Goal: Information Seeking & Learning: Learn about a topic

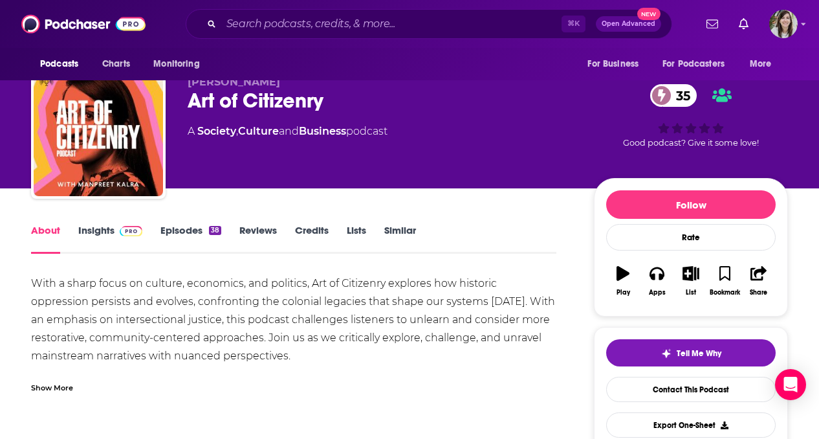
scroll to position [30, 0]
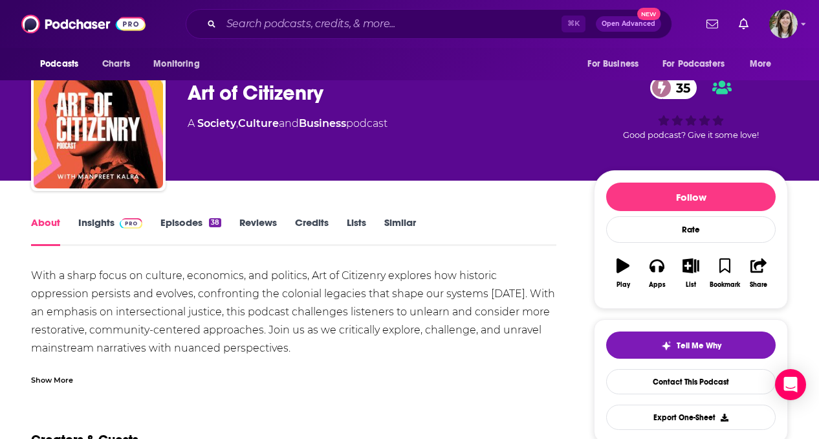
click at [111, 232] on link "Insights" at bounding box center [110, 231] width 64 height 30
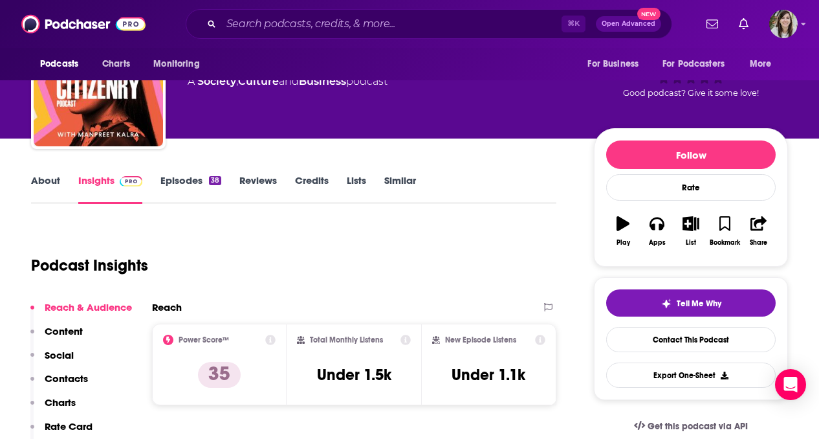
scroll to position [83, 0]
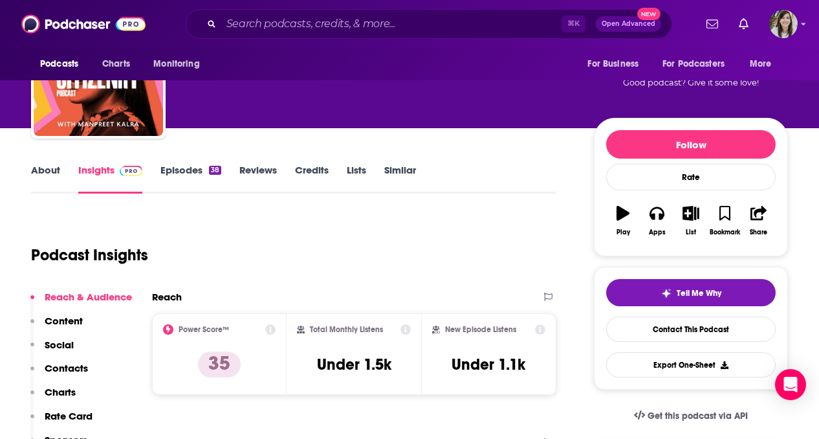
click at [49, 178] on link "About" at bounding box center [45, 179] width 29 height 30
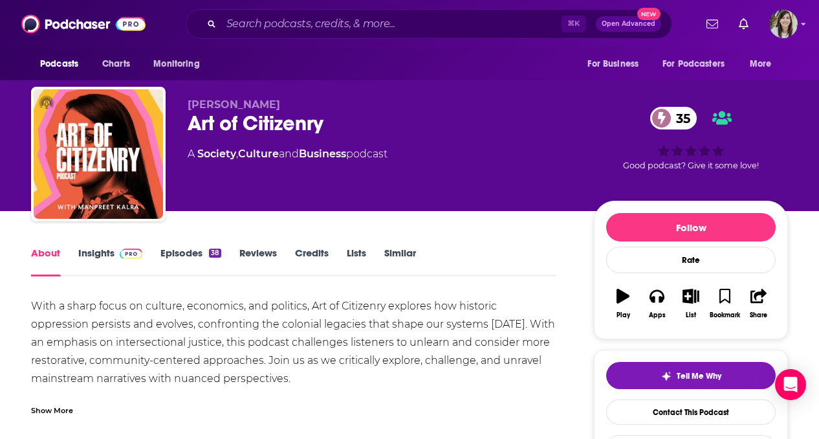
click at [178, 258] on link "Episodes 38" at bounding box center [190, 261] width 61 height 30
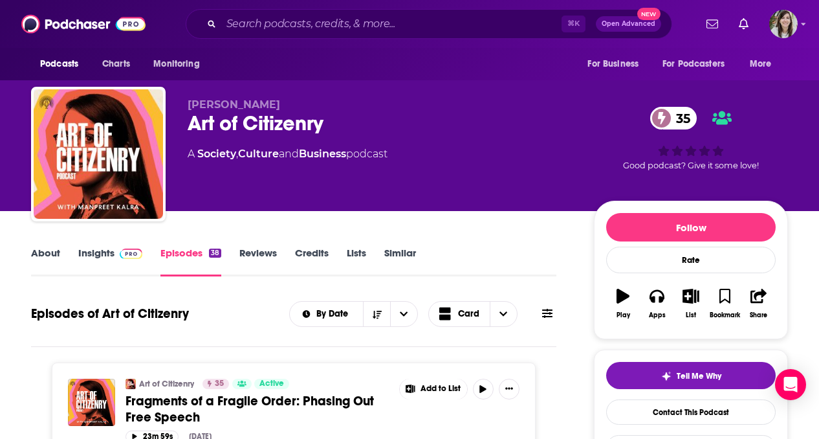
click at [46, 253] on link "About" at bounding box center [45, 261] width 29 height 30
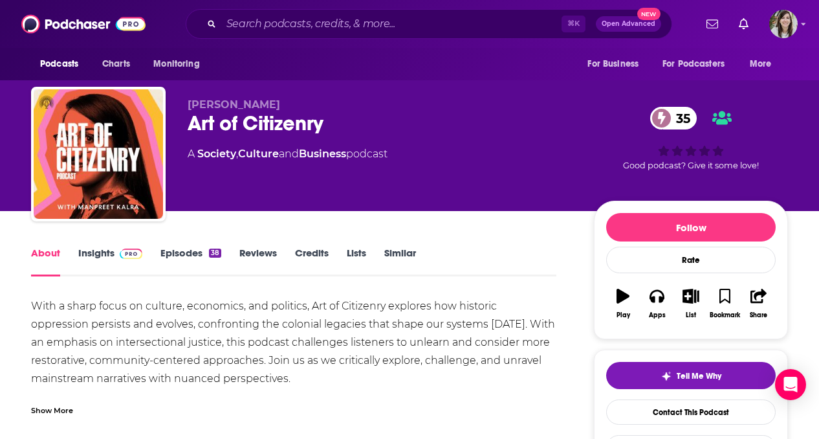
scroll to position [61, 0]
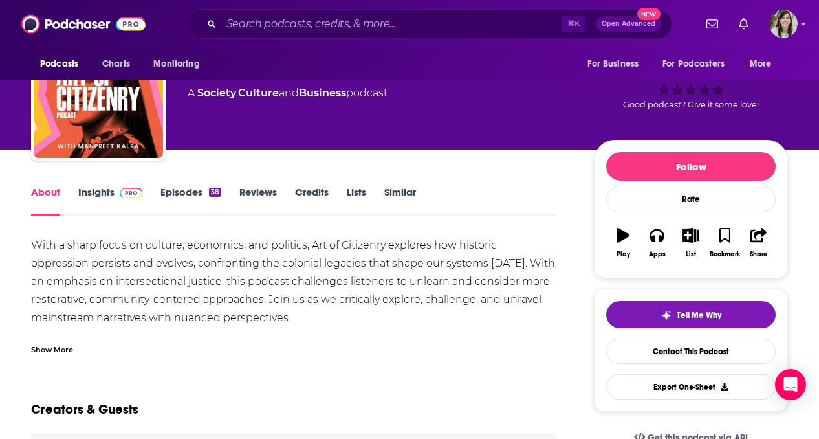
click at [175, 262] on div "With a sharp focus on culture, economics, and politics, Art of Citizenry explor…" at bounding box center [293, 299] width 525 height 127
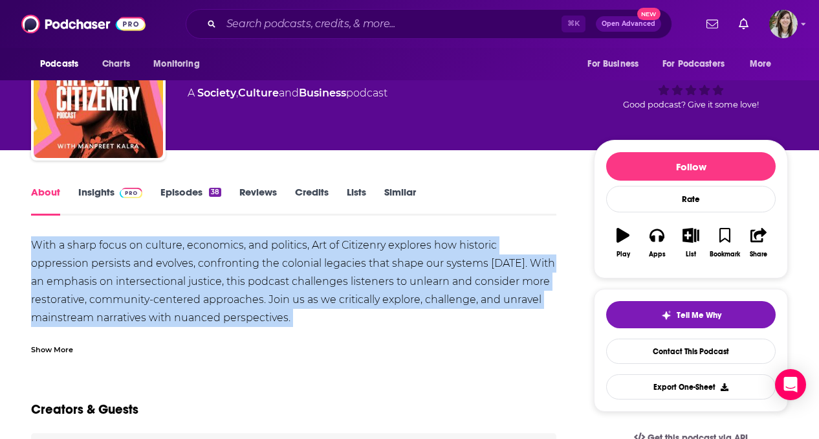
click at [175, 262] on div "With a sharp focus on culture, economics, and politics, Art of Citizenry explor…" at bounding box center [293, 299] width 525 height 127
copy div "With a sharp focus on culture, economics, and politics, Art of Citizenry explor…"
click at [173, 195] on link "Episodes 38" at bounding box center [190, 201] width 61 height 30
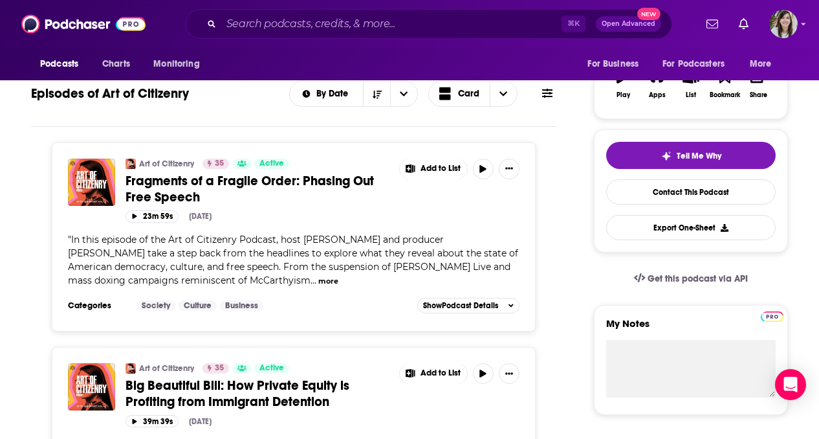
scroll to position [109, 0]
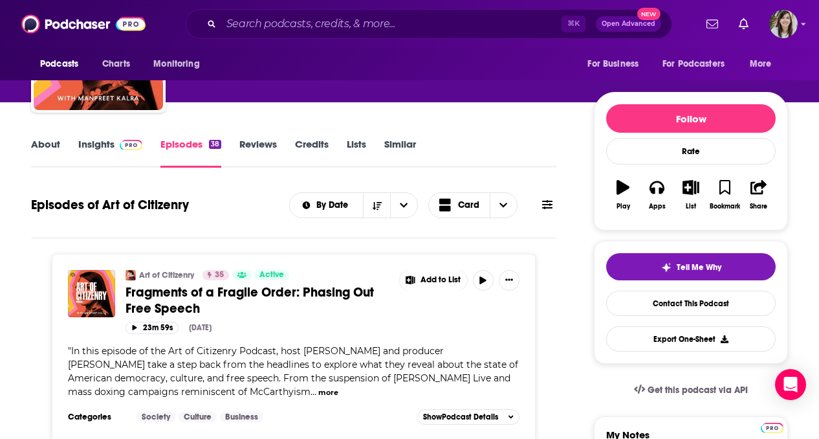
click at [50, 147] on link "About" at bounding box center [45, 153] width 29 height 30
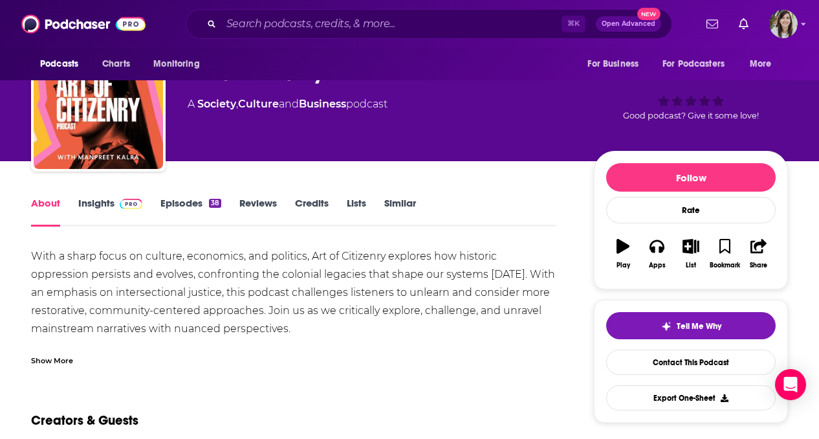
scroll to position [105, 0]
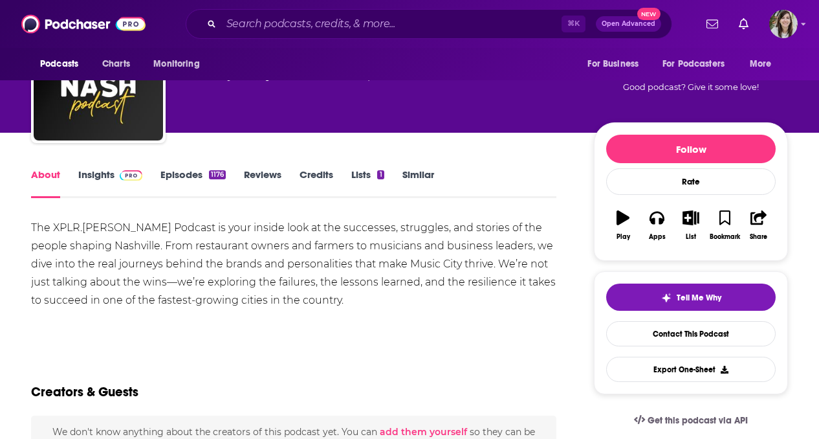
scroll to position [88, 0]
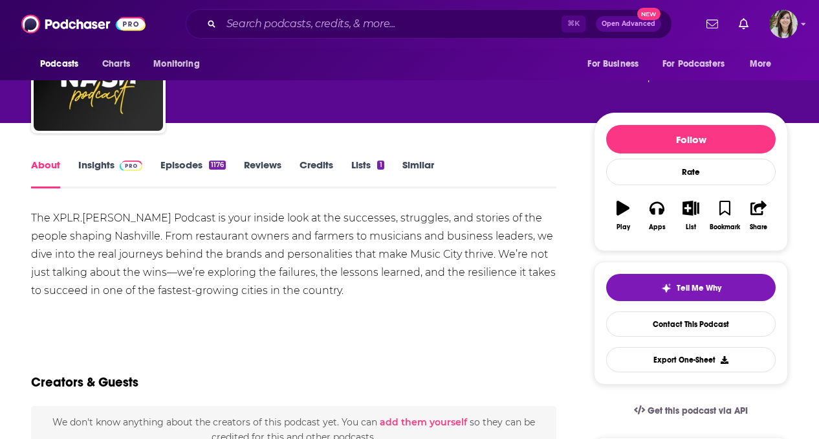
click at [353, 239] on div "The XPLR.NASH Podcast is your inside look at the successes, struggles, and stor…" at bounding box center [293, 254] width 525 height 91
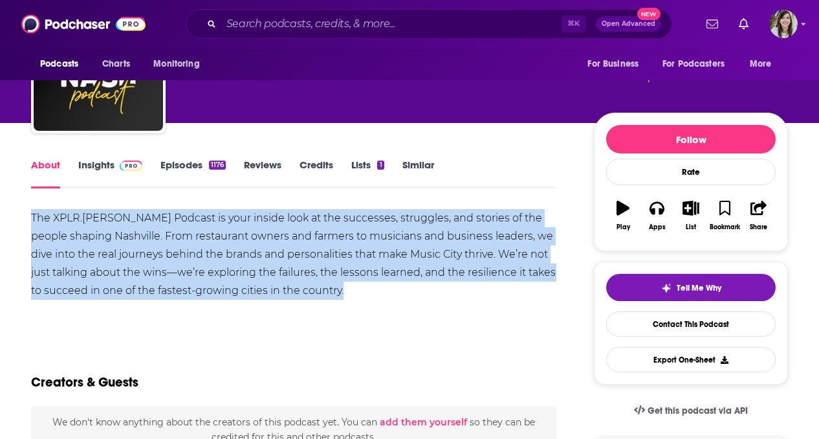
click at [353, 239] on div "The XPLR.NASH Podcast is your inside look at the successes, struggles, and stor…" at bounding box center [293, 254] width 525 height 91
copy div "The XPLR.NASH Podcast is your inside look at the successes, struggles, and stor…"
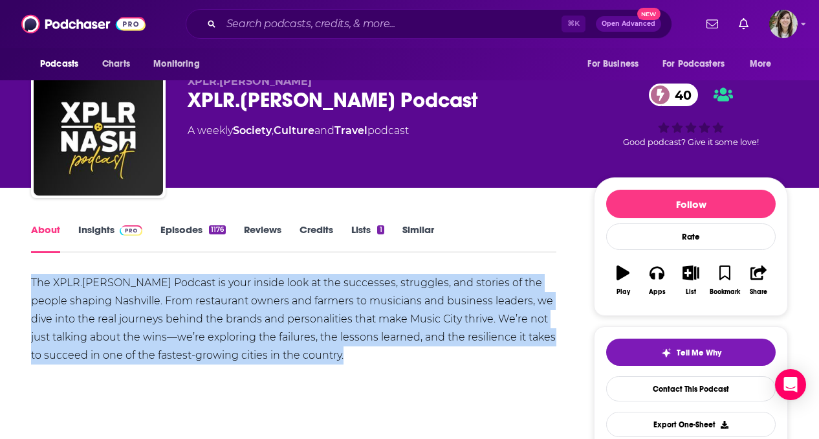
scroll to position [5, 0]
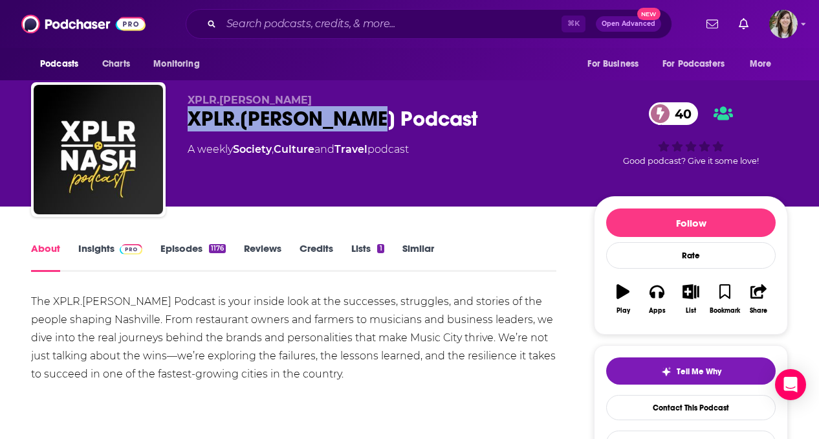
drag, startPoint x: 405, startPoint y: 107, endPoint x: 182, endPoint y: 113, distance: 223.3
click at [182, 114] on div "XPLR.NASH XPLR.NASH Podcast 40 A weekly Society , Culture and Travel podcast 40…" at bounding box center [409, 152] width 757 height 140
copy h1 "XPLR.NASH Podcast"
click at [177, 255] on link "Episodes 1176" at bounding box center [192, 257] width 65 height 30
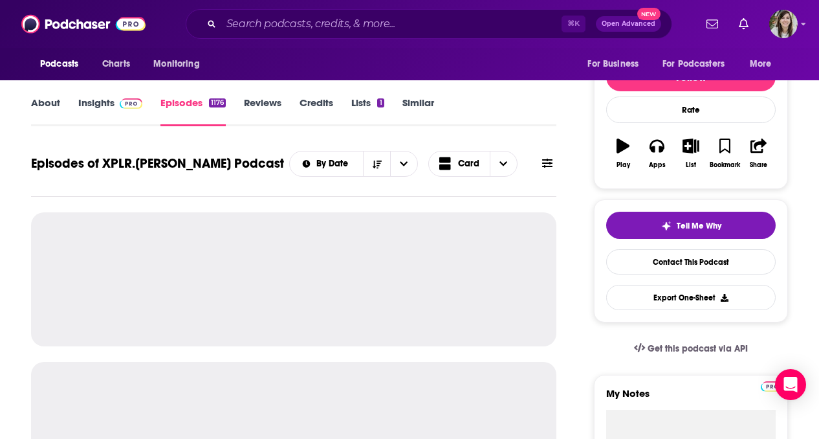
scroll to position [212, 0]
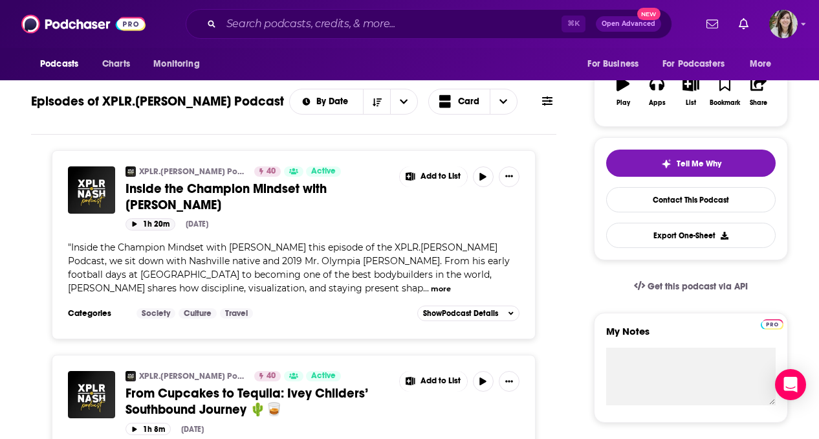
click at [144, 224] on button "1h 20m" at bounding box center [151, 224] width 50 height 12
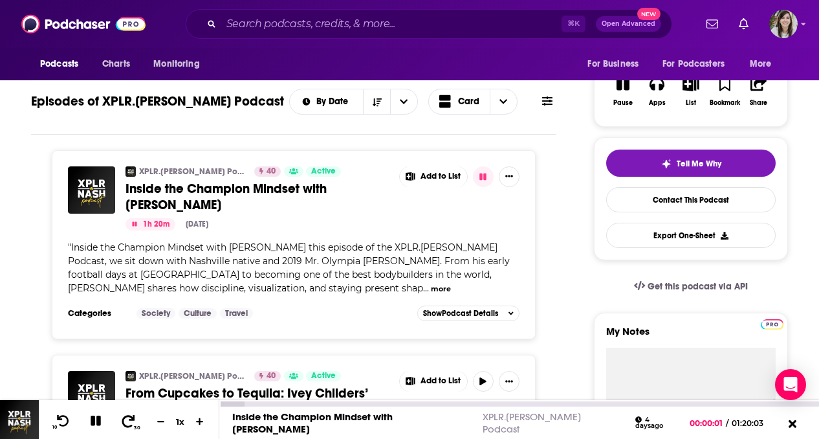
click at [135, 425] on span "30" at bounding box center [137, 427] width 6 height 6
click at [61, 420] on icon at bounding box center [63, 420] width 16 height 13
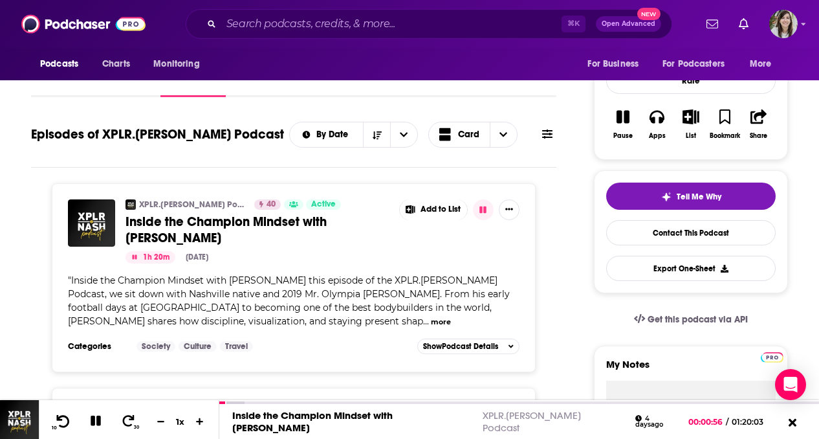
scroll to position [160, 0]
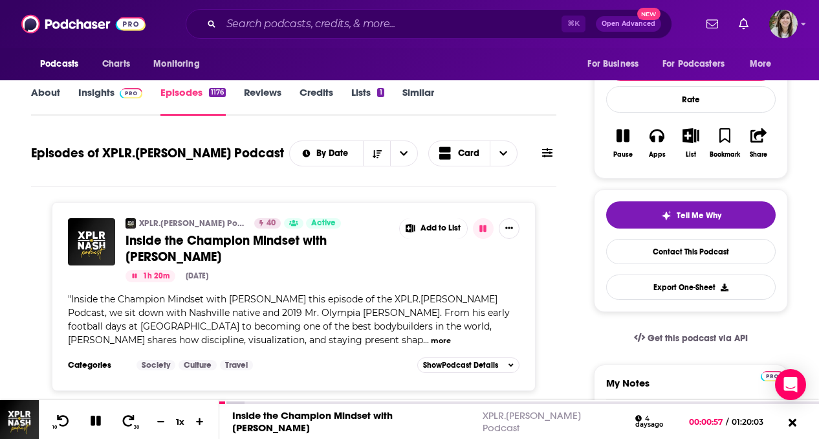
click at [99, 96] on link "Insights" at bounding box center [110, 101] width 64 height 30
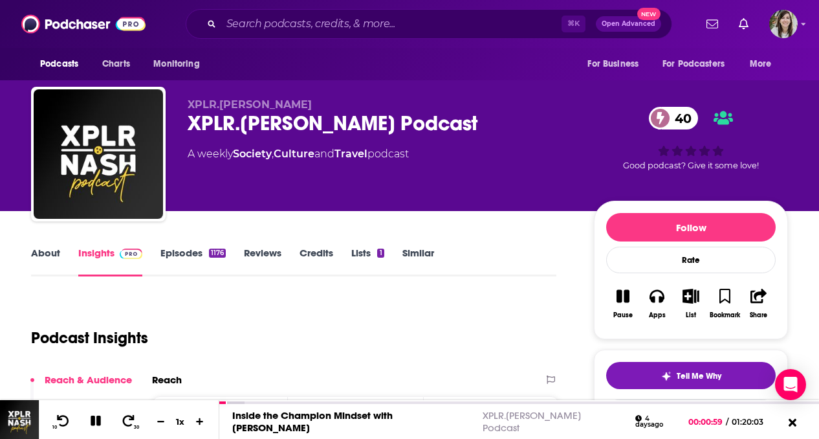
scroll to position [91, 0]
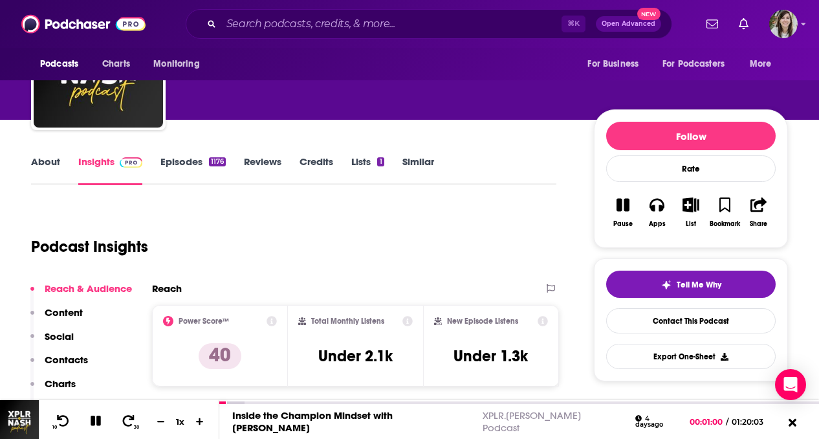
click at [180, 155] on link "Episodes 1176" at bounding box center [192, 170] width 65 height 30
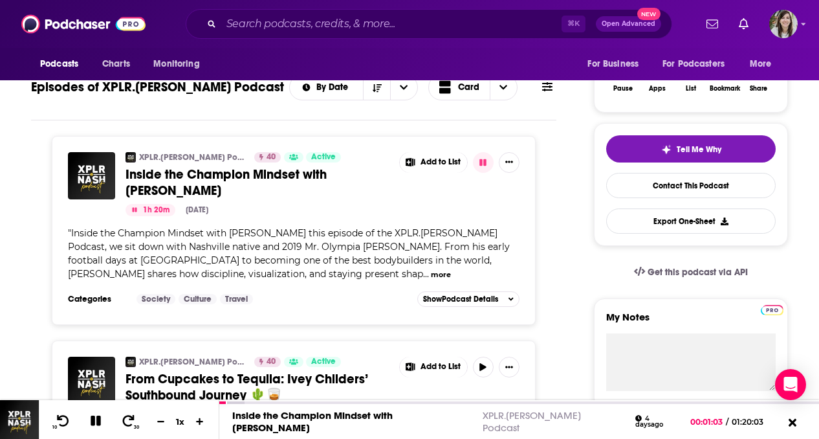
scroll to position [161, 0]
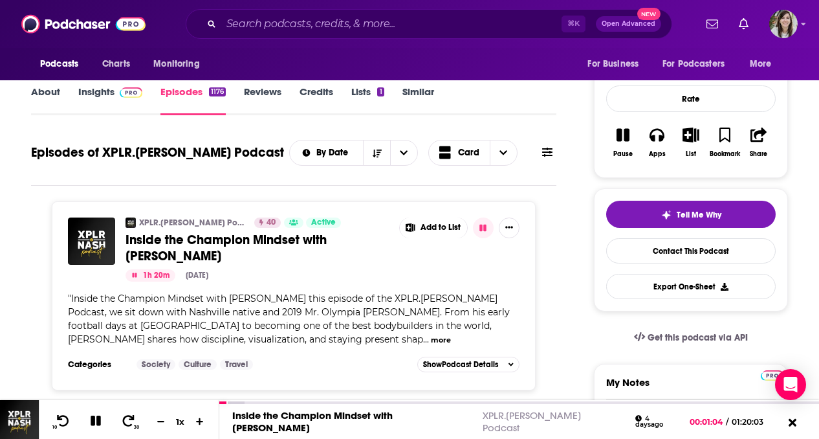
click at [195, 239] on span "Inside the Champion Mindset with Brandon Curry" at bounding box center [226, 248] width 201 height 32
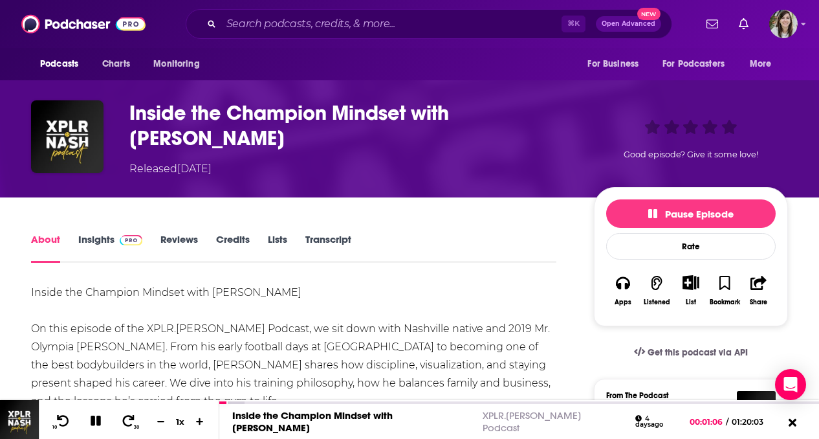
scroll to position [48, 0]
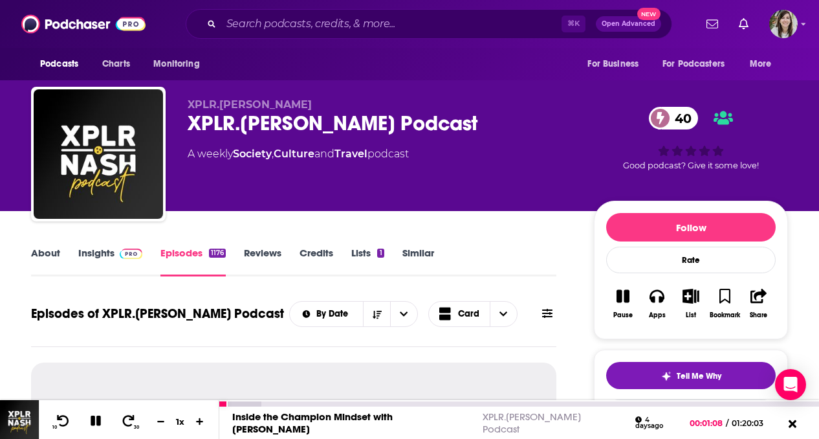
click at [96, 420] on icon at bounding box center [96, 421] width 15 height 12
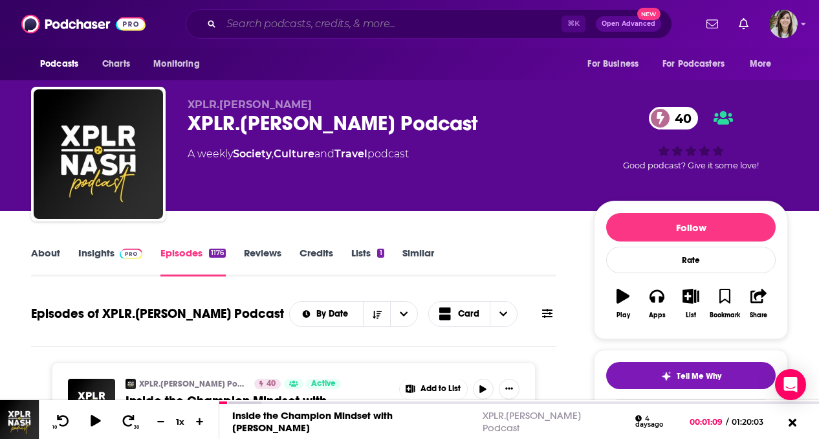
click at [289, 32] on input "Search podcasts, credits, & more..." at bounding box center [391, 24] width 340 height 21
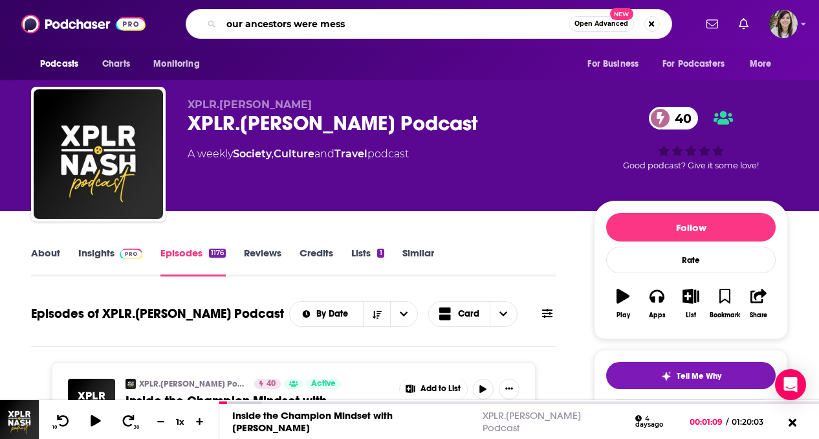
type input "our ancestors were messy"
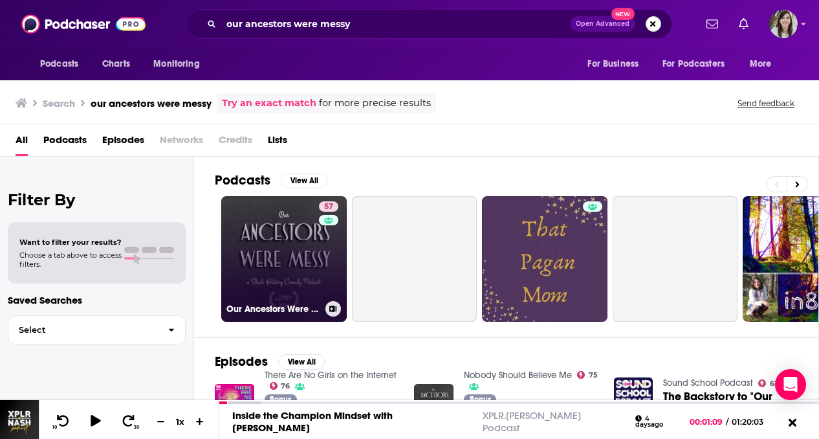
click at [310, 259] on link "57 Our Ancestors Were Messy" at bounding box center [284, 259] width 126 height 126
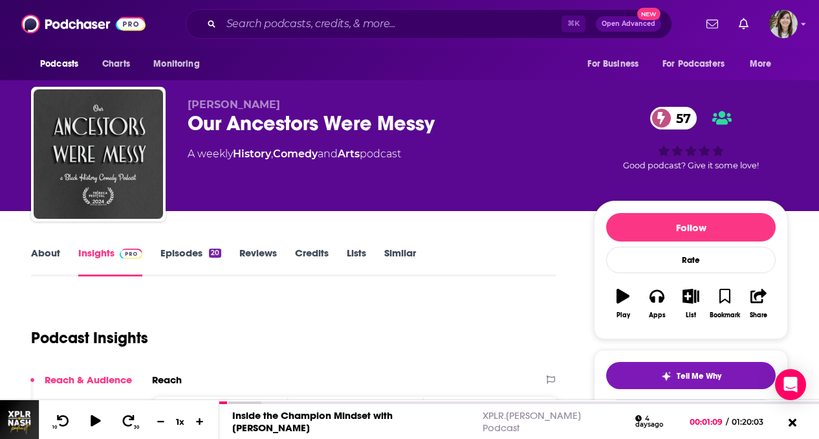
scroll to position [99, 0]
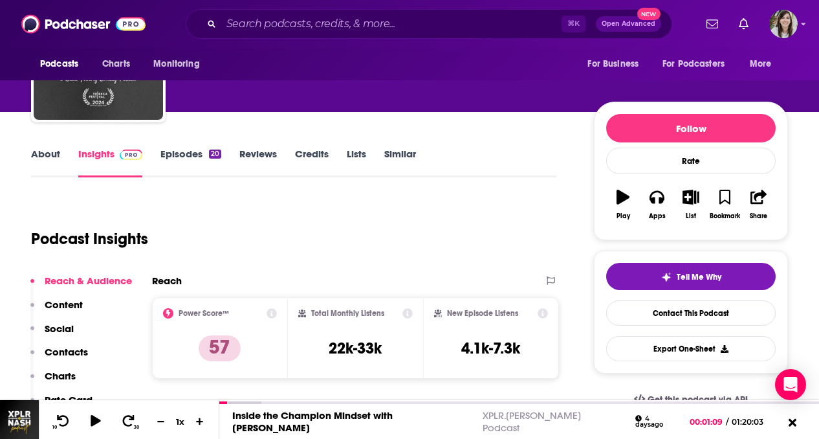
click at [191, 155] on link "Episodes 20" at bounding box center [190, 162] width 61 height 30
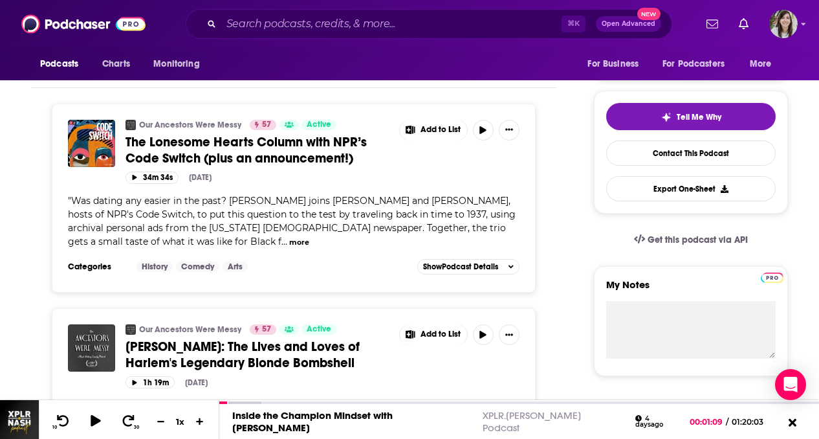
scroll to position [268, 0]
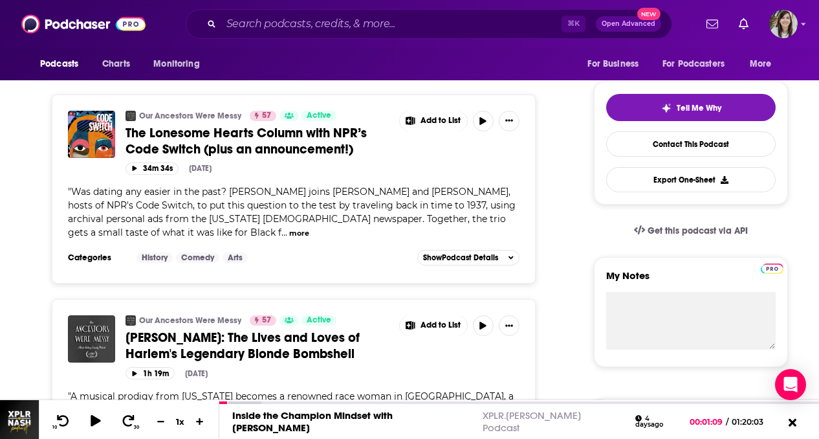
click at [289, 233] on button "more" at bounding box center [299, 233] width 20 height 11
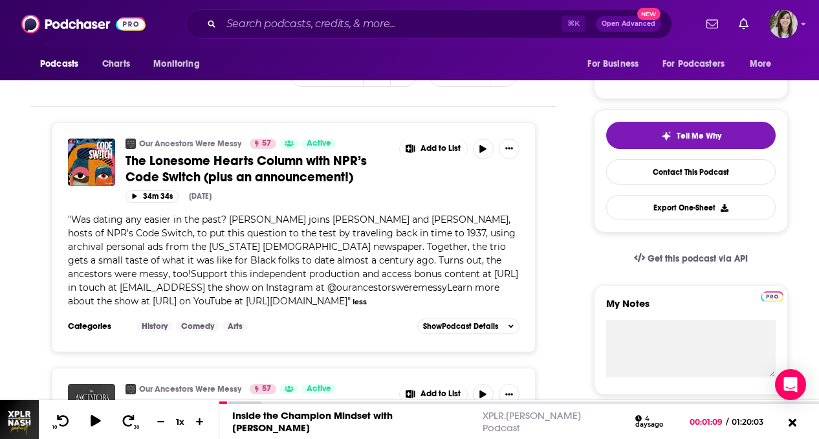
scroll to position [238, 0]
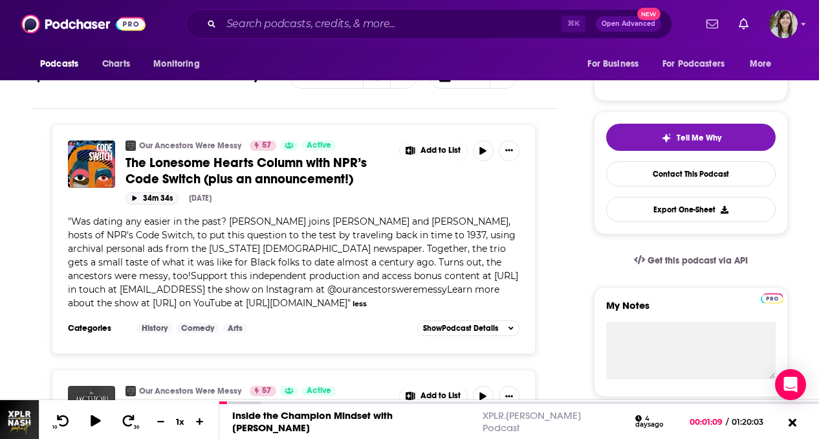
click at [138, 193] on button "34m 34s" at bounding box center [152, 198] width 53 height 12
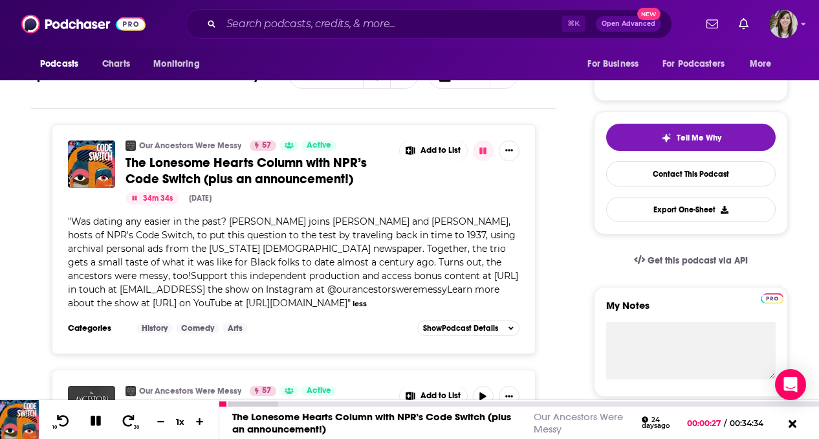
click at [94, 421] on icon at bounding box center [96, 421] width 15 height 12
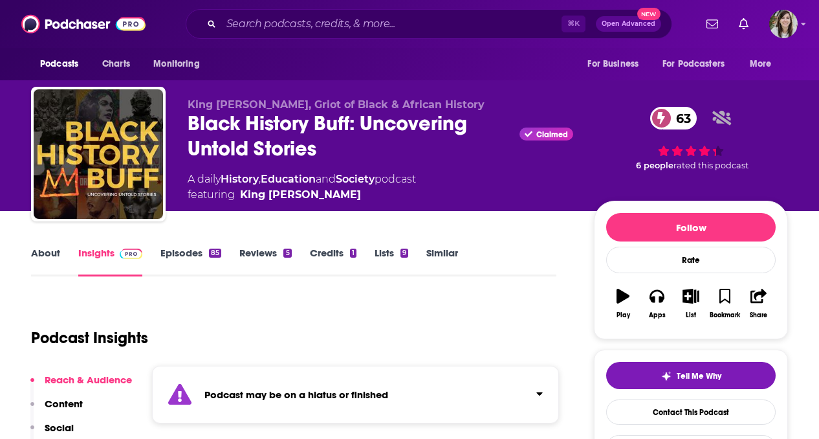
click at [52, 249] on link "About" at bounding box center [45, 261] width 29 height 30
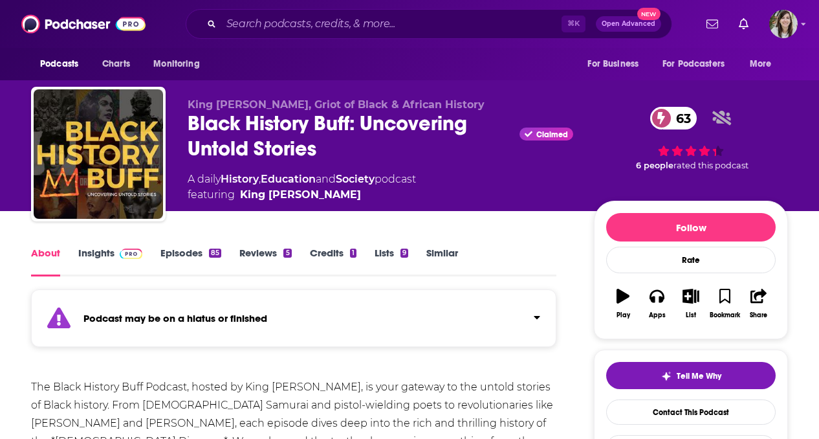
click at [191, 261] on link "Episodes 85" at bounding box center [190, 261] width 61 height 30
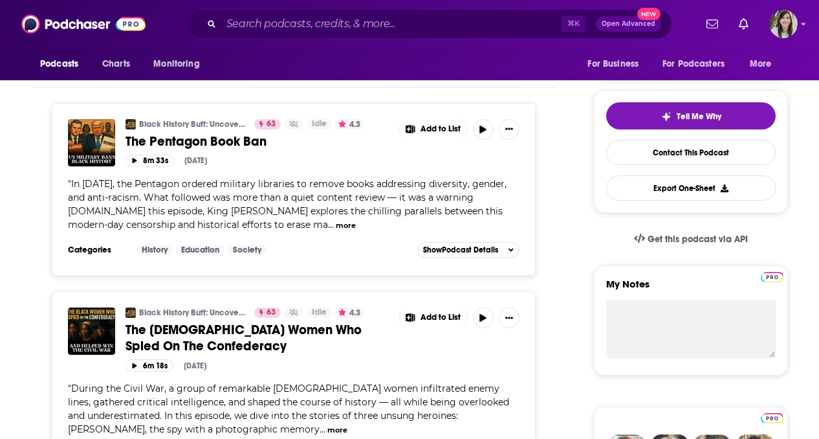
scroll to position [54, 0]
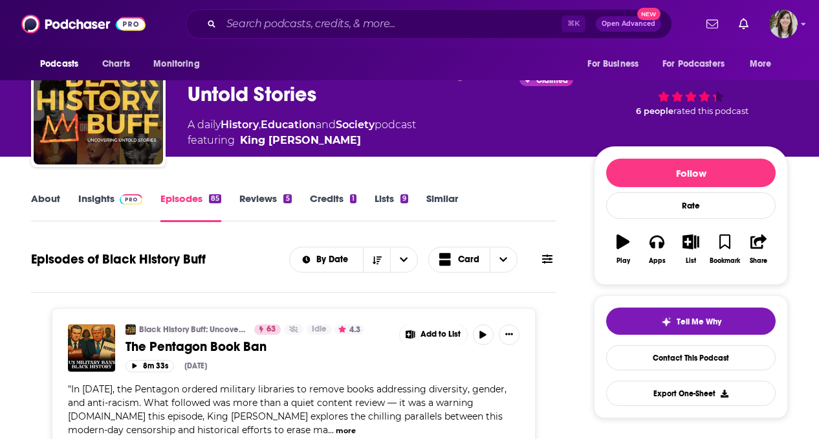
click at [47, 198] on link "About" at bounding box center [45, 207] width 29 height 30
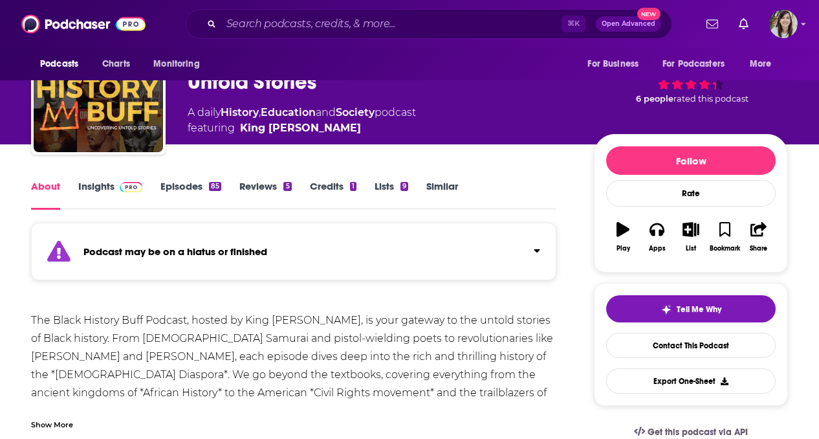
scroll to position [118, 0]
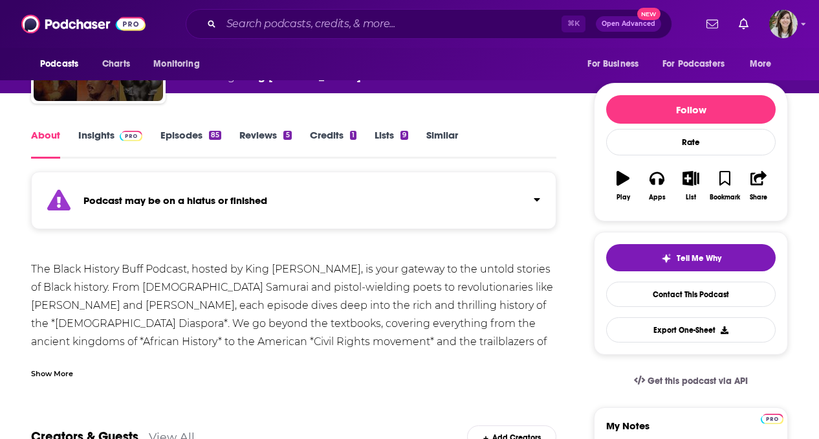
click at [59, 377] on div "Show More" at bounding box center [52, 372] width 42 height 12
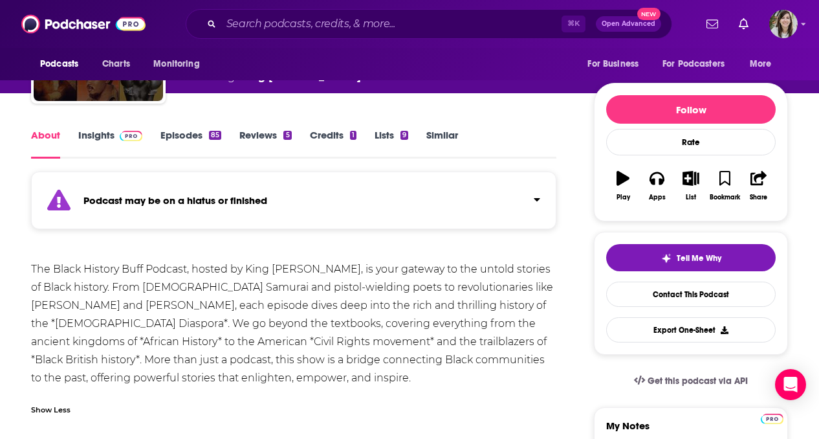
scroll to position [0, 0]
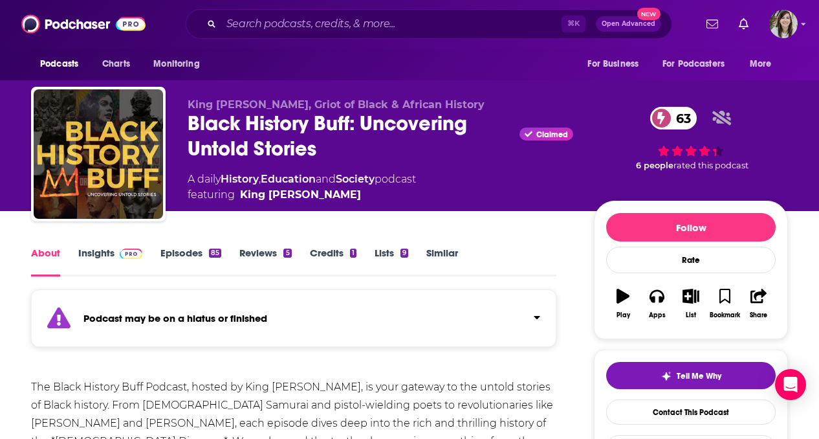
click at [177, 267] on link "Episodes 85" at bounding box center [190, 261] width 61 height 30
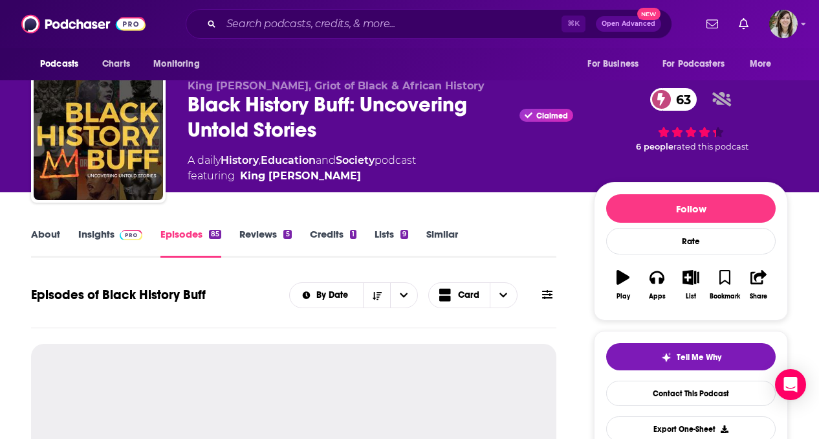
scroll to position [157, 0]
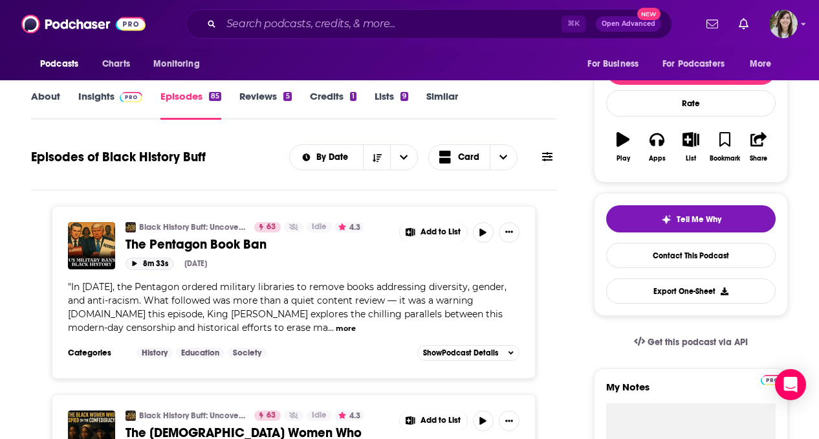
click at [140, 268] on button "8m 33s" at bounding box center [150, 263] width 49 height 12
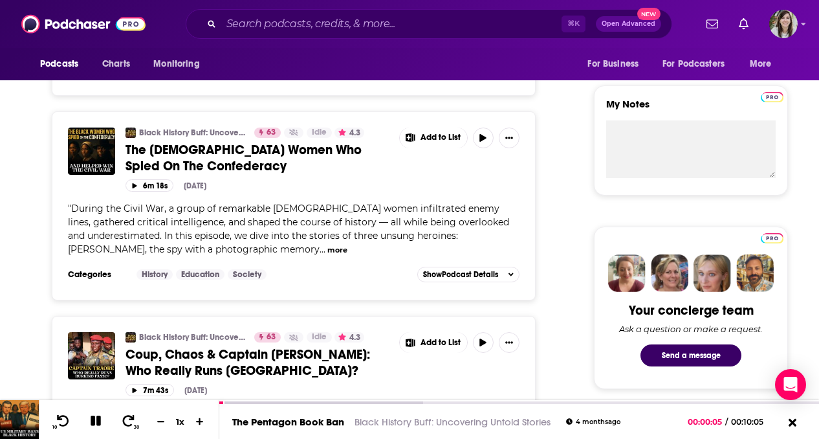
scroll to position [492, 0]
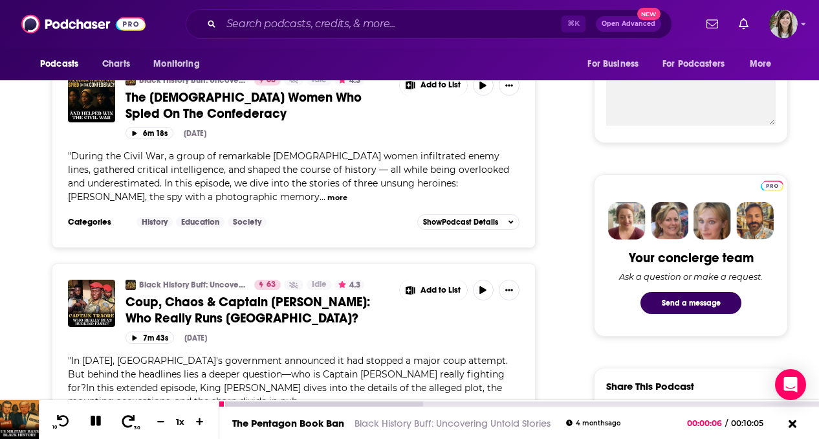
click at [129, 418] on icon at bounding box center [128, 420] width 16 height 13
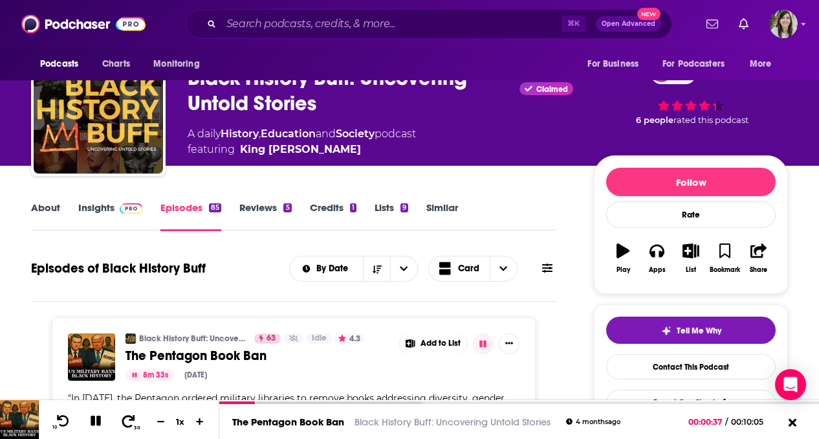
scroll to position [41, 0]
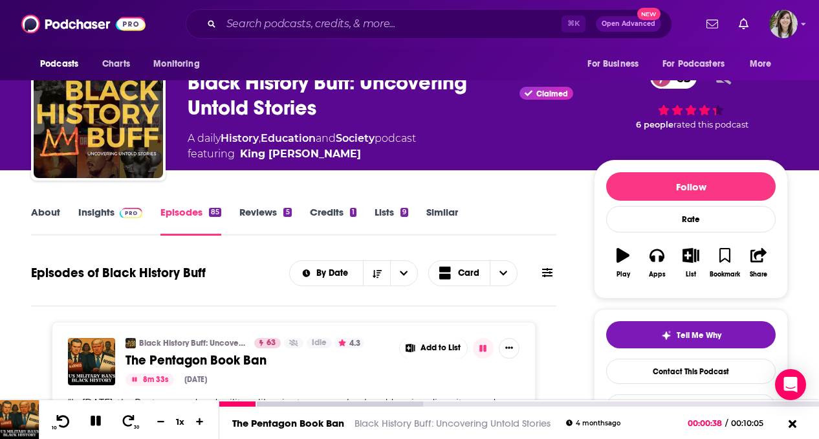
click at [67, 415] on icon at bounding box center [63, 420] width 16 height 13
click at [116, 207] on span at bounding box center [129, 212] width 28 height 12
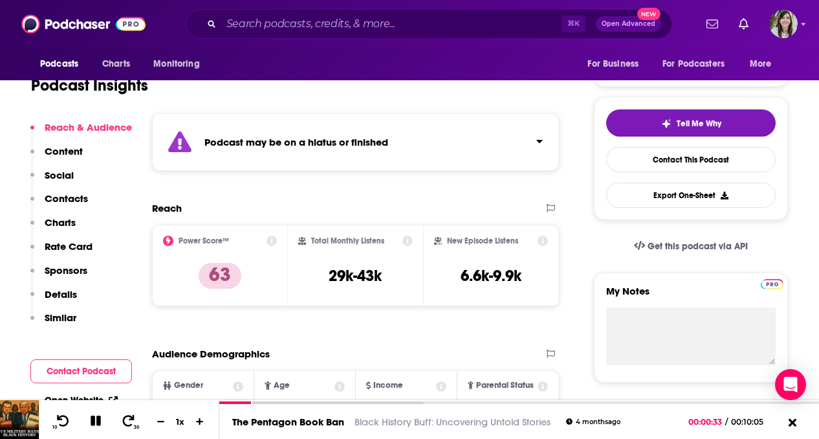
scroll to position [171, 0]
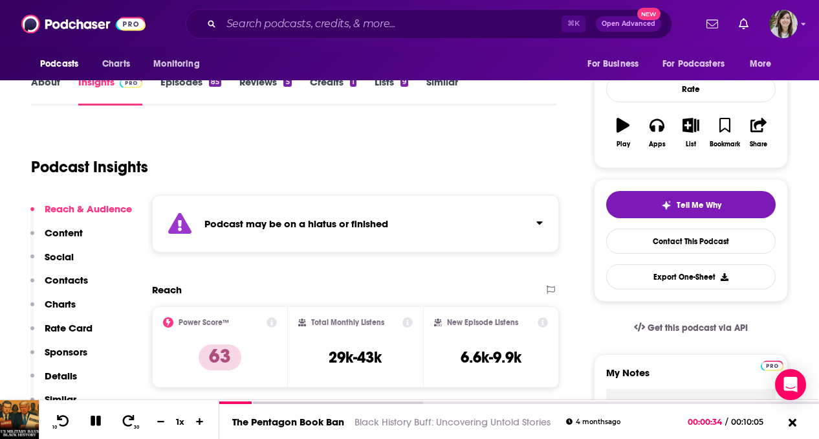
click at [175, 94] on link "Episodes 85" at bounding box center [190, 91] width 61 height 30
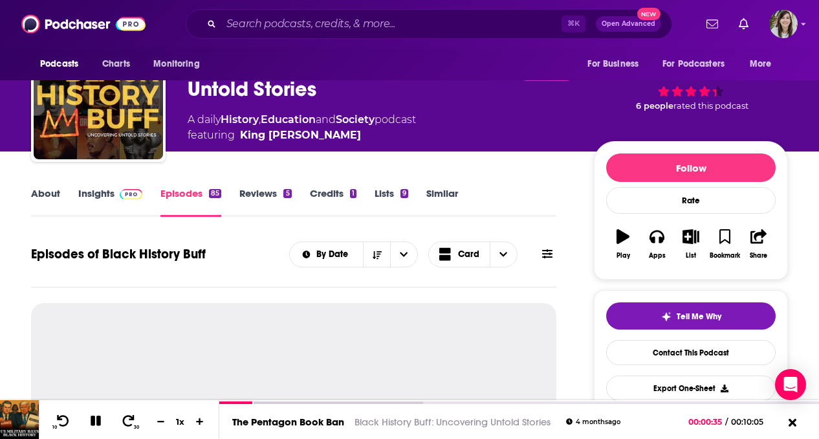
scroll to position [72, 0]
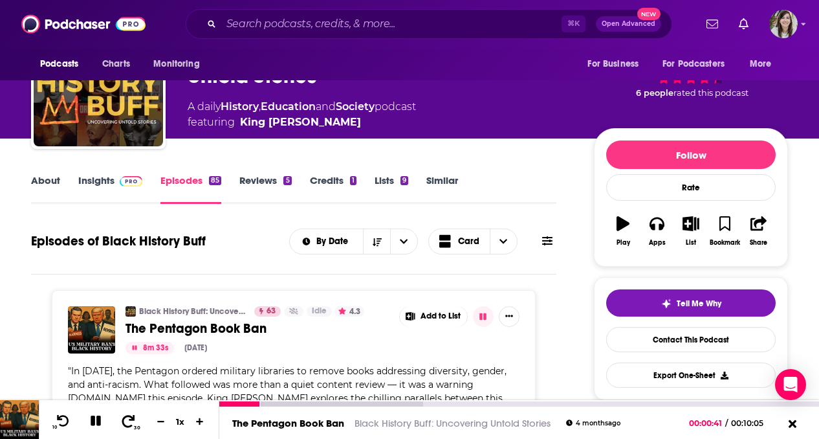
click at [126, 420] on icon at bounding box center [128, 420] width 16 height 13
click at [89, 417] on icon at bounding box center [96, 421] width 15 height 12
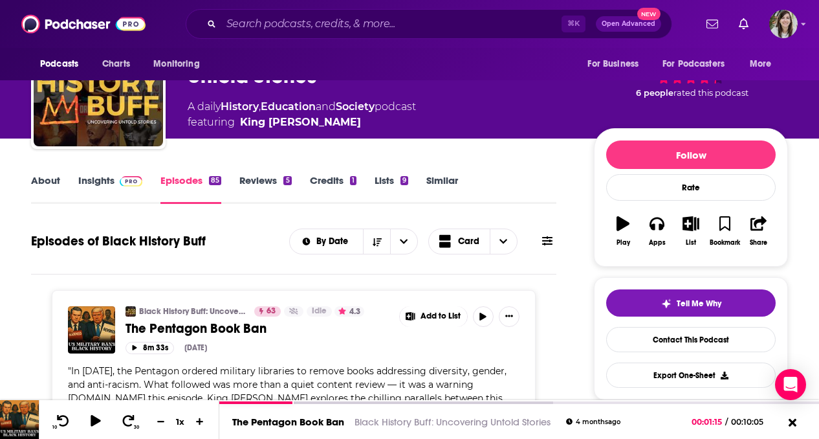
scroll to position [0, 0]
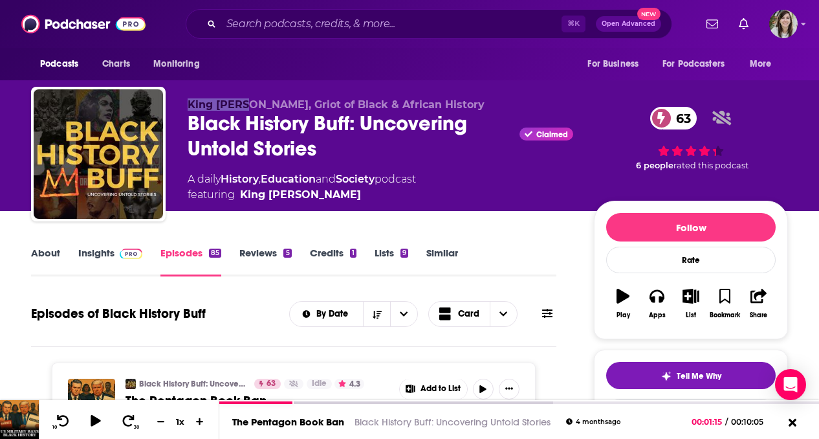
drag, startPoint x: 181, startPoint y: 106, endPoint x: 248, endPoint y: 106, distance: 67.3
click at [248, 106] on div "King Kurus, Griot of Black & African History Black History Buff: Uncovering Unt…" at bounding box center [409, 157] width 757 height 140
copy span "King [PERSON_NAME]"
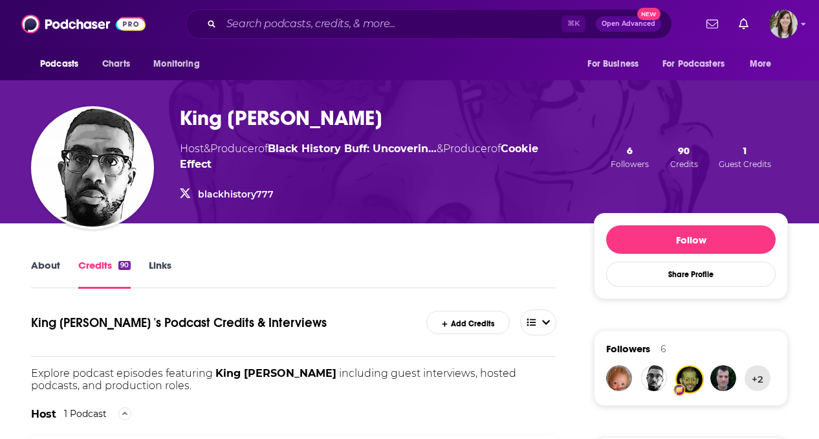
scroll to position [65, 0]
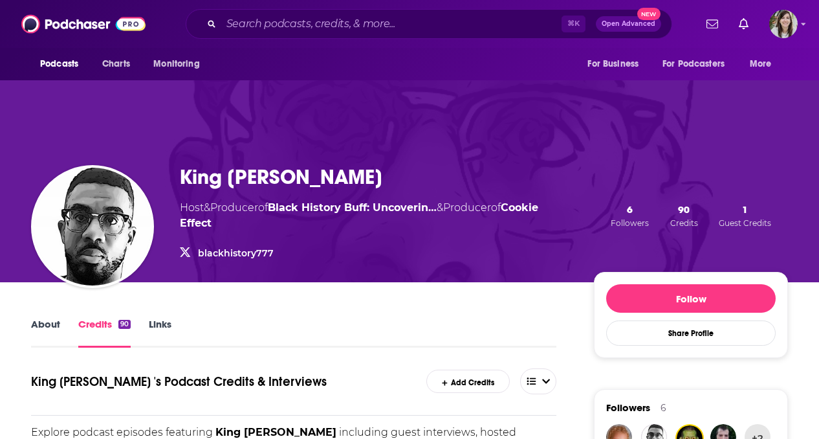
click at [205, 254] on link "blackhistory777" at bounding box center [236, 253] width 76 height 12
